Goal: Information Seeking & Learning: Learn about a topic

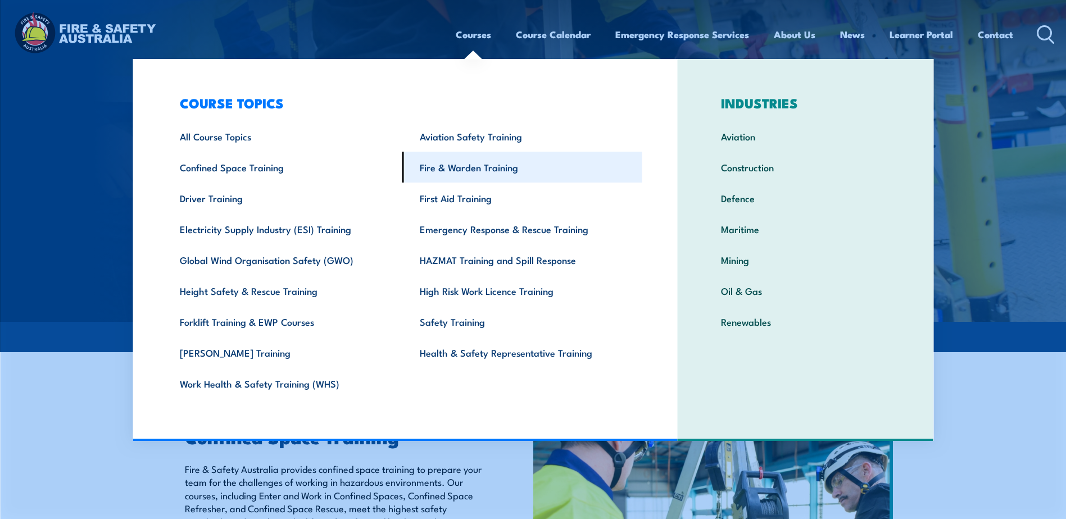
click at [470, 167] on link "Fire & Warden Training" at bounding box center [522, 167] width 240 height 31
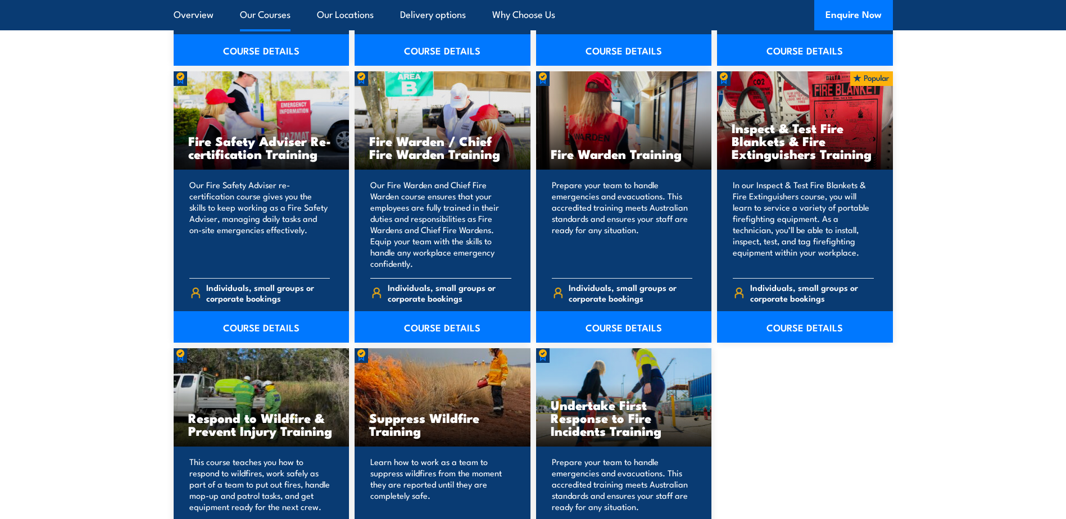
scroll to position [1461, 0]
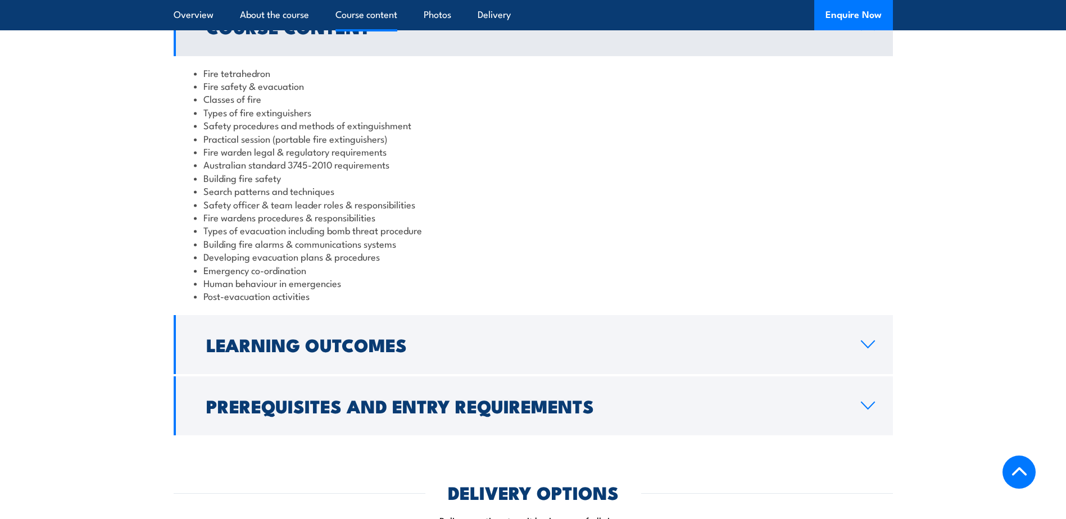
scroll to position [1011, 0]
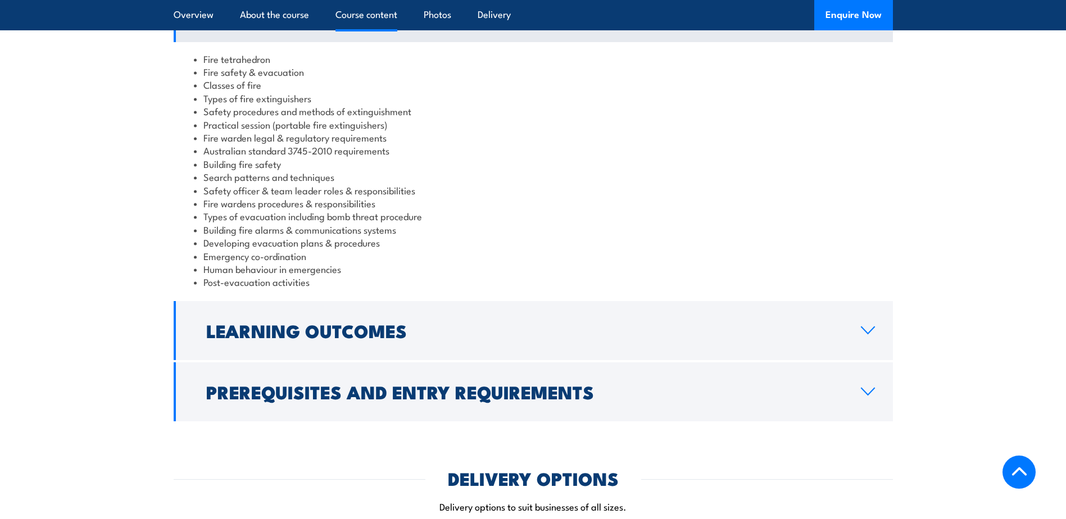
drag, startPoint x: 369, startPoint y: 290, endPoint x: 378, endPoint y: 260, distance: 31.8
click at [367, 322] on h2 "Learning Outcomes" at bounding box center [524, 330] width 636 height 16
